Goal: Navigation & Orientation: Find specific page/section

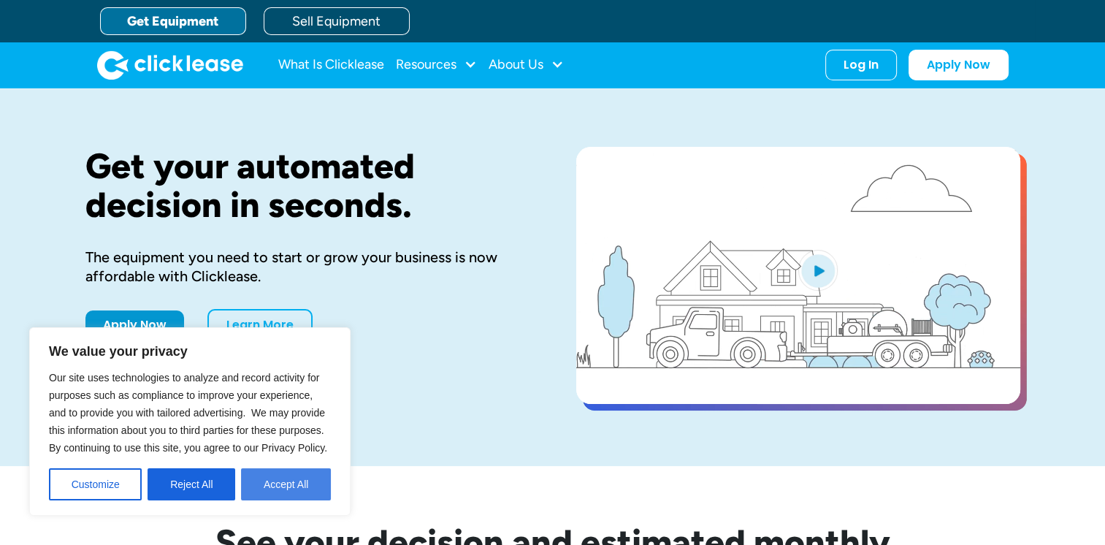
click at [278, 481] on button "Accept All" at bounding box center [286, 484] width 90 height 32
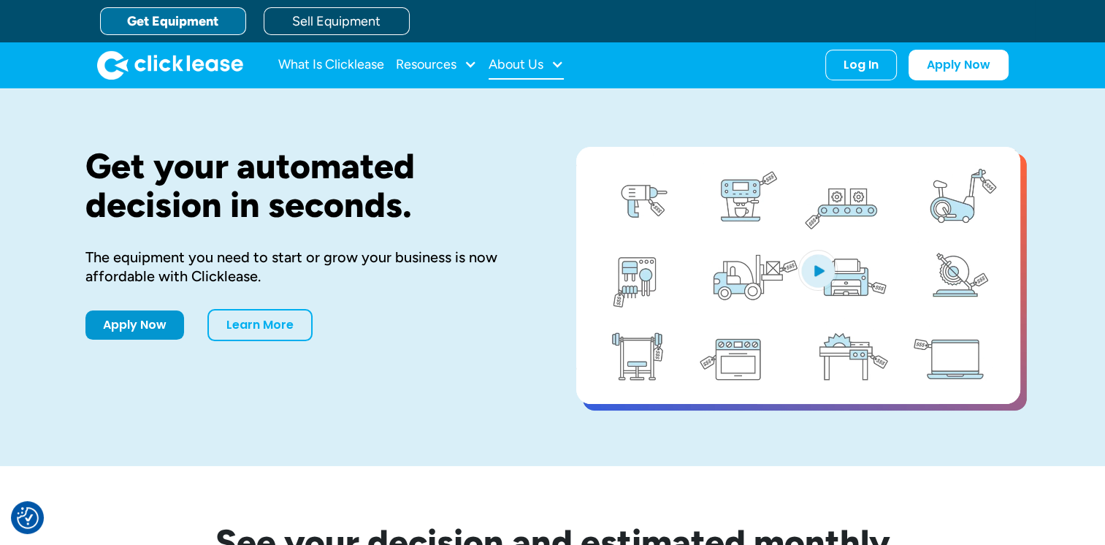
click at [557, 58] on div at bounding box center [557, 64] width 13 height 13
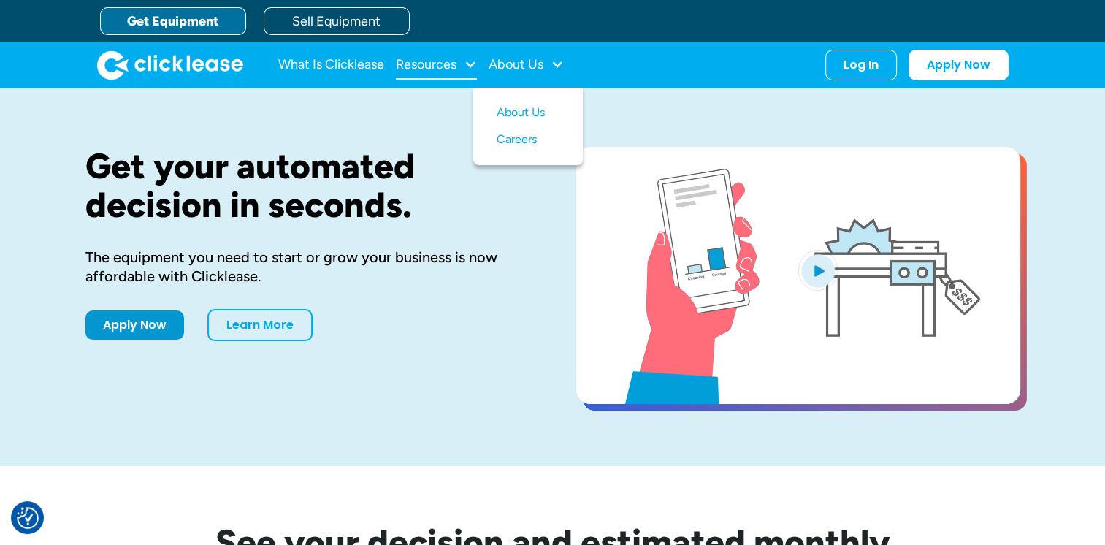
click at [437, 64] on div "Resources" at bounding box center [426, 64] width 61 height 0
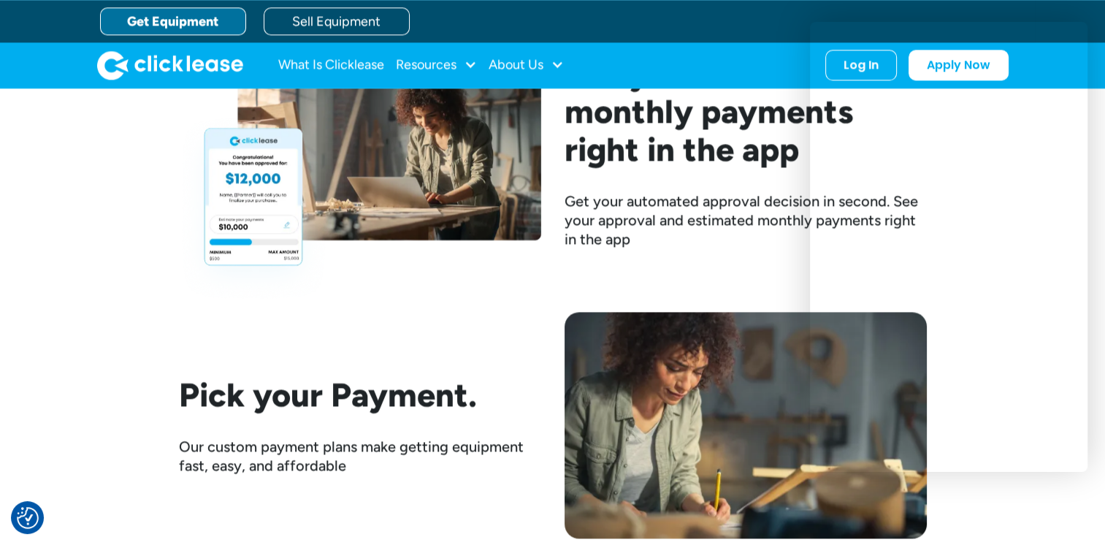
scroll to position [1545, 0]
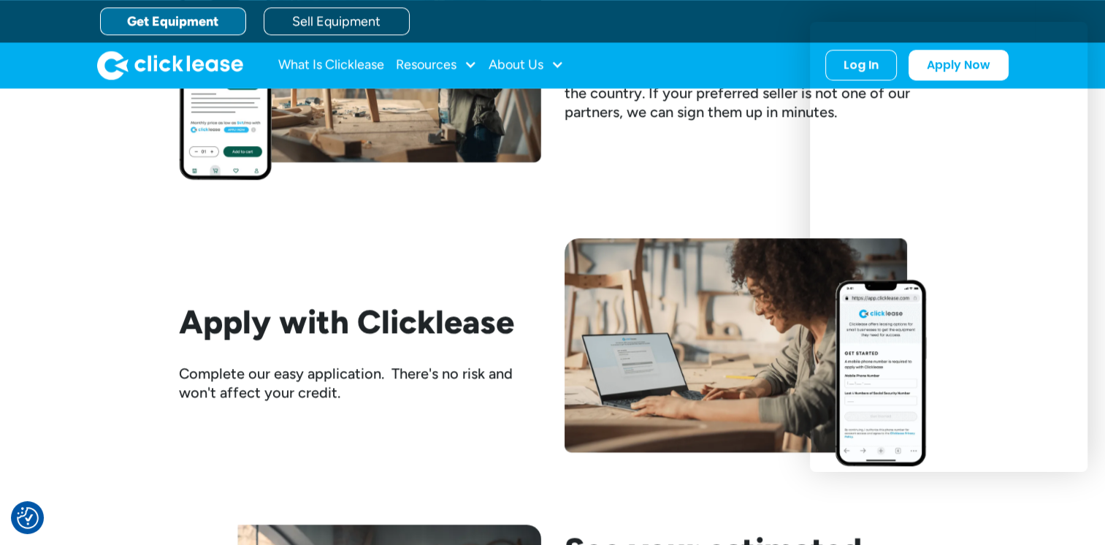
click at [1095, 35] on div "Get Equipment Sell Equipment" at bounding box center [552, 21] width 1105 height 42
